Goal: Navigation & Orientation: Find specific page/section

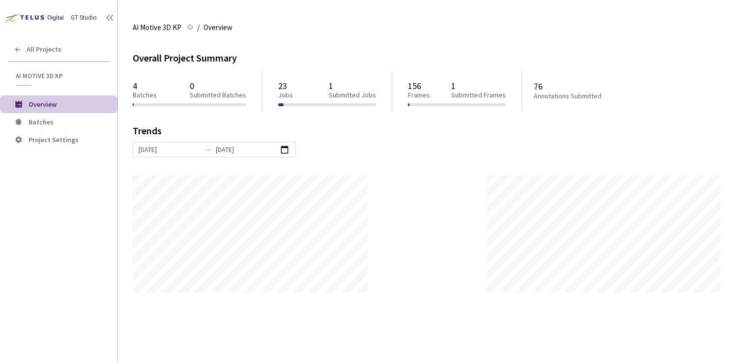
scroll to position [363, 751]
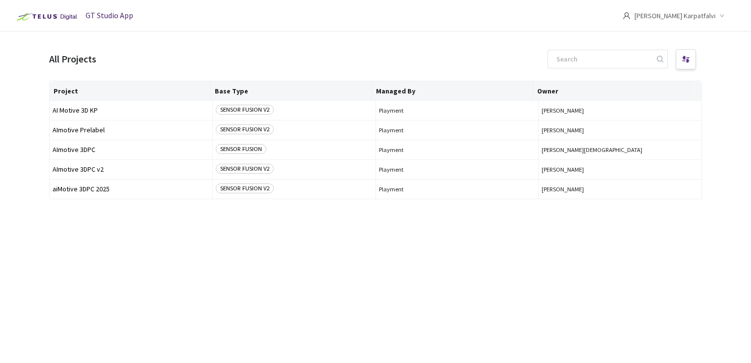
click at [43, 16] on img at bounding box center [46, 17] width 68 height 16
click at [98, 13] on span "GT Studio App" at bounding box center [109, 15] width 48 height 10
click at [73, 19] on img at bounding box center [46, 17] width 68 height 16
drag, startPoint x: 44, startPoint y: 9, endPoint x: 37, endPoint y: 9, distance: 6.4
click at [43, 9] on img at bounding box center [46, 17] width 68 height 16
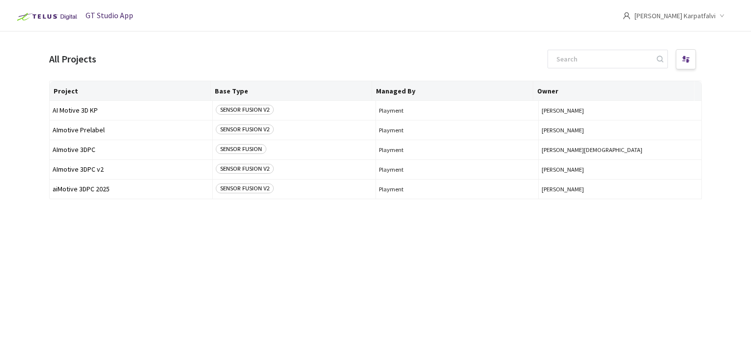
click at [29, 19] on img at bounding box center [46, 17] width 68 height 16
drag, startPoint x: 29, startPoint y: 19, endPoint x: 45, endPoint y: 2, distance: 22.2
click at [29, 18] on img at bounding box center [46, 17] width 68 height 16
